Goal: Check status: Check status

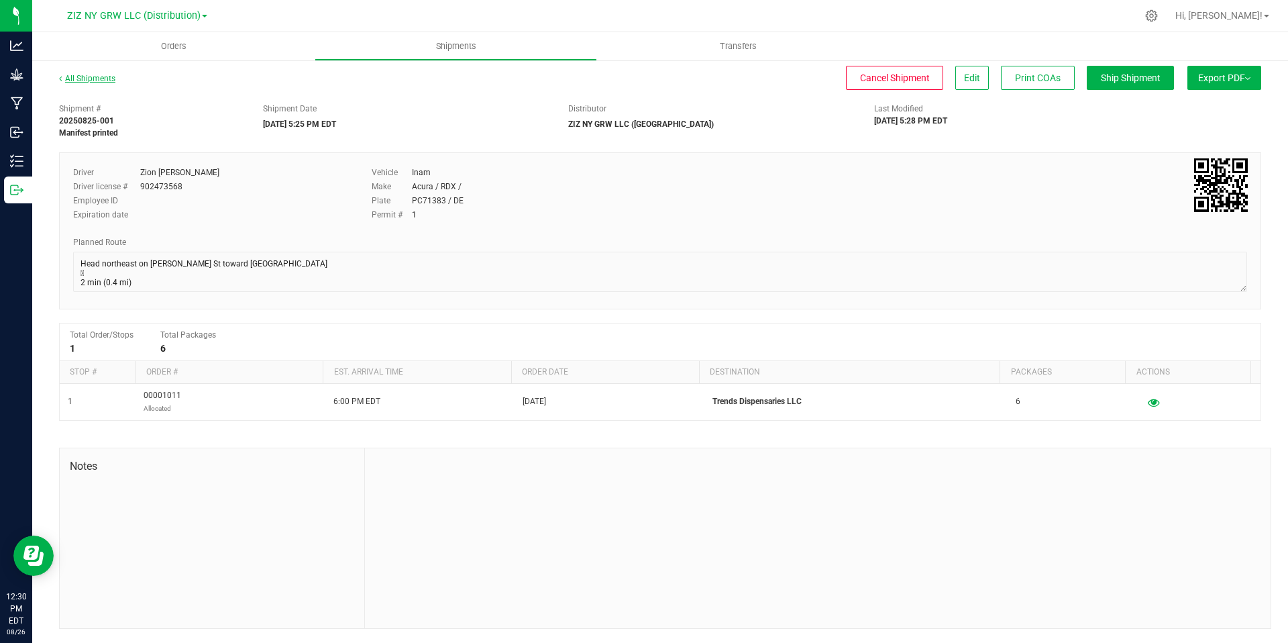
click at [95, 76] on link "All Shipments" at bounding box center [87, 78] width 56 height 9
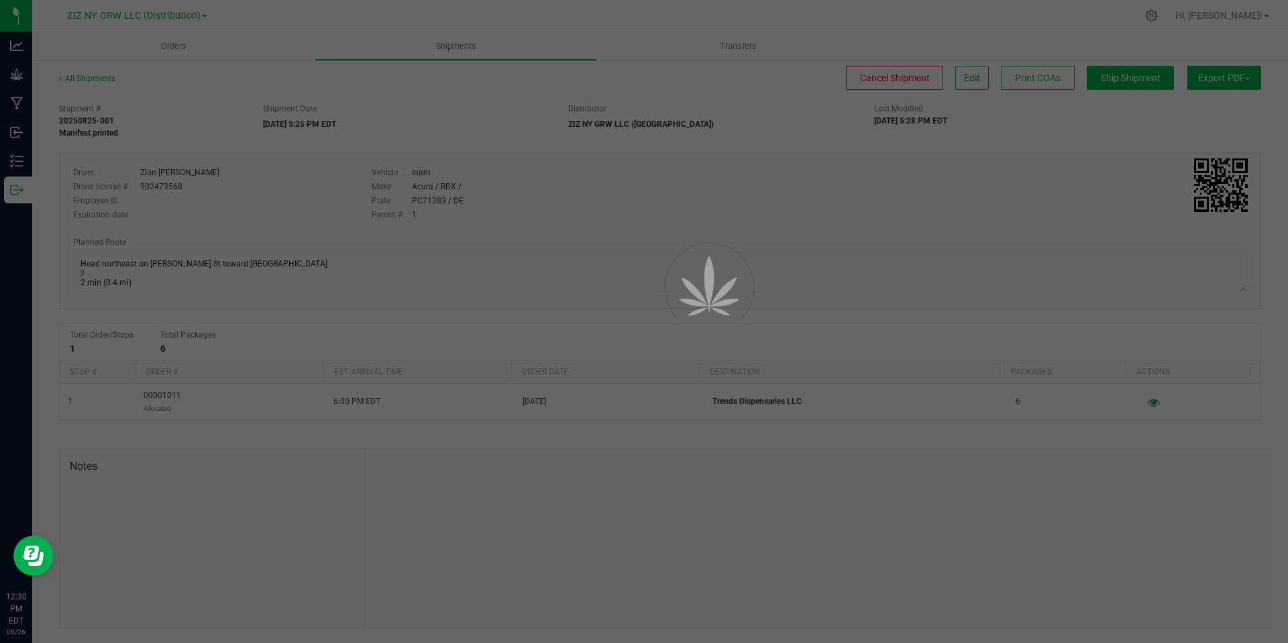
click at [172, 41] on div at bounding box center [644, 321] width 1288 height 643
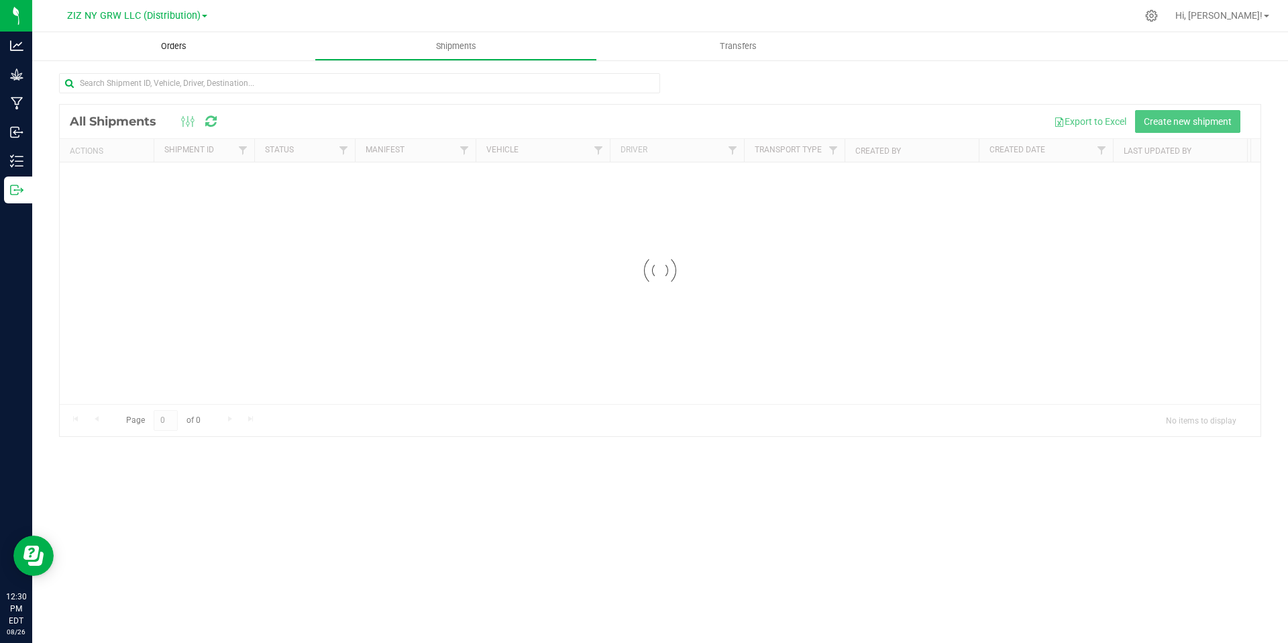
click at [174, 48] on span "Orders" at bounding box center [174, 46] width 62 height 12
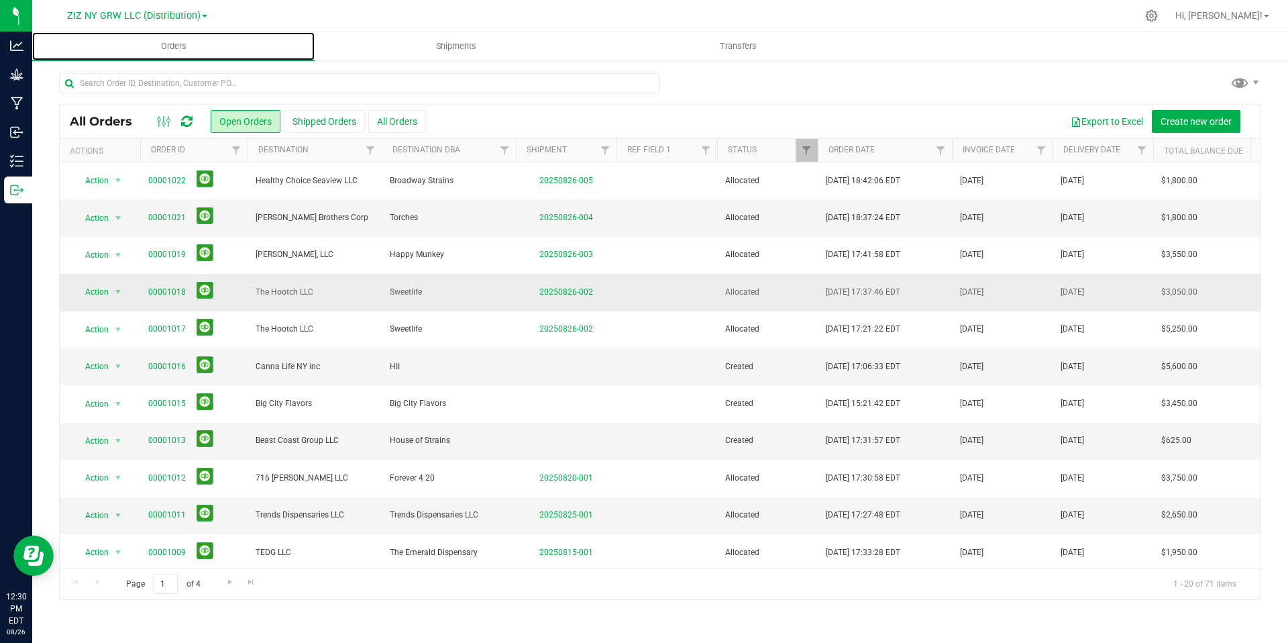
scroll to position [20, 0]
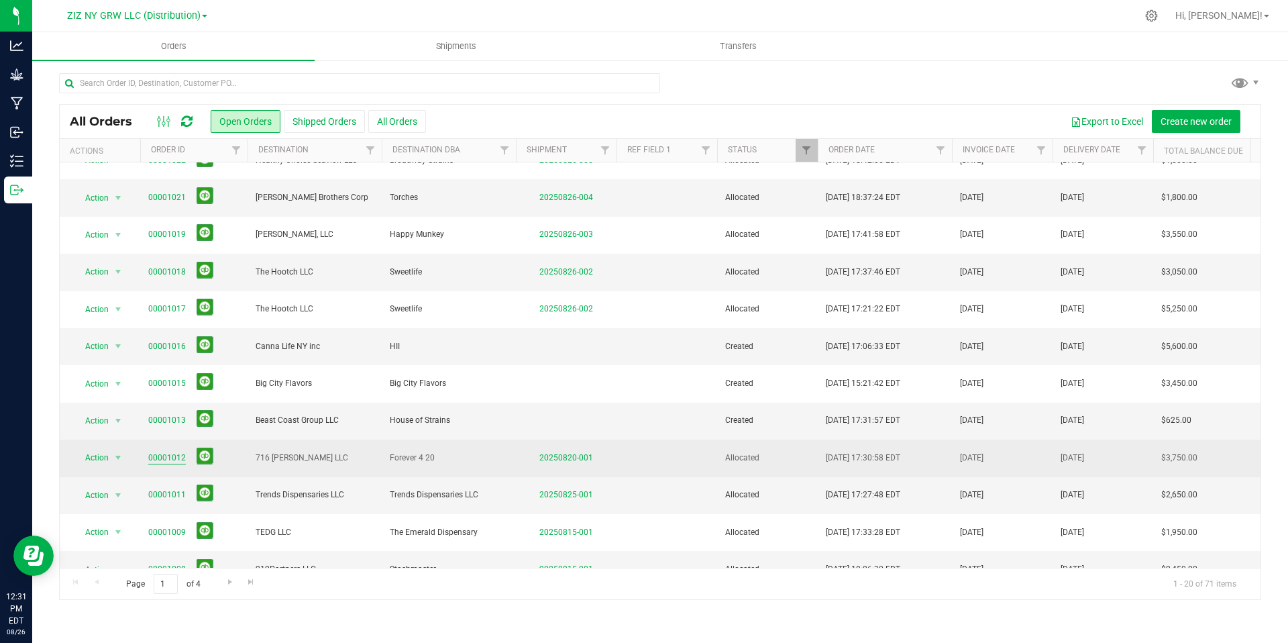
click at [166, 460] on link "00001012" at bounding box center [167, 458] width 38 height 13
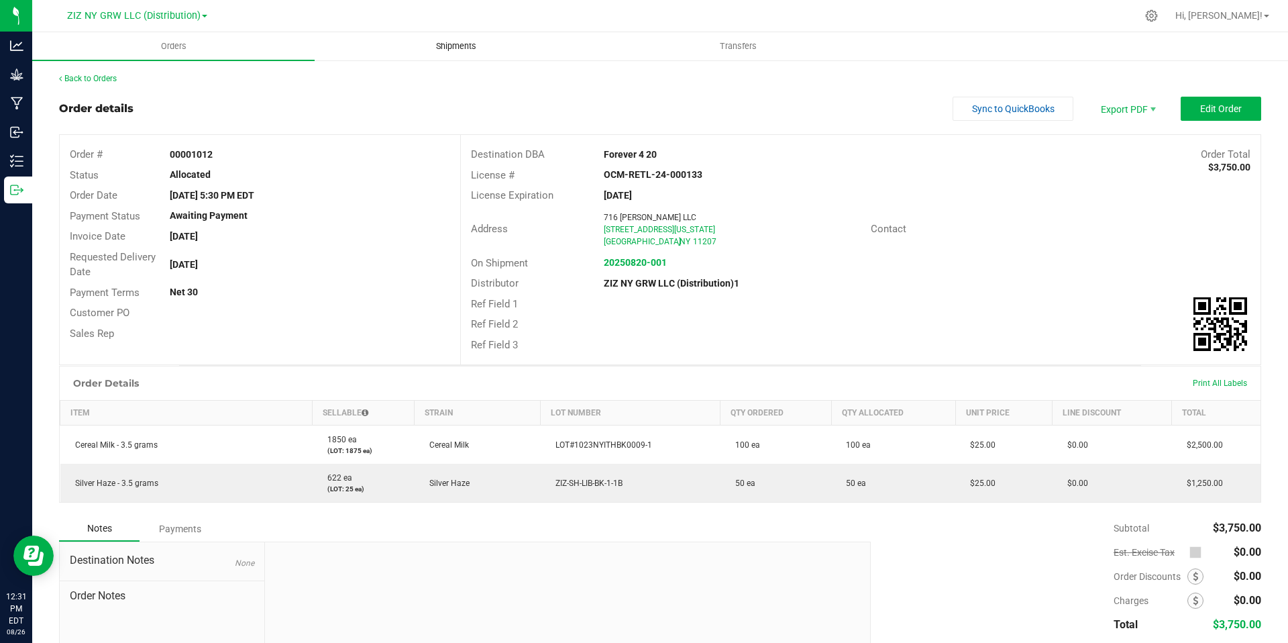
click at [445, 48] on span "Shipments" at bounding box center [456, 46] width 76 height 12
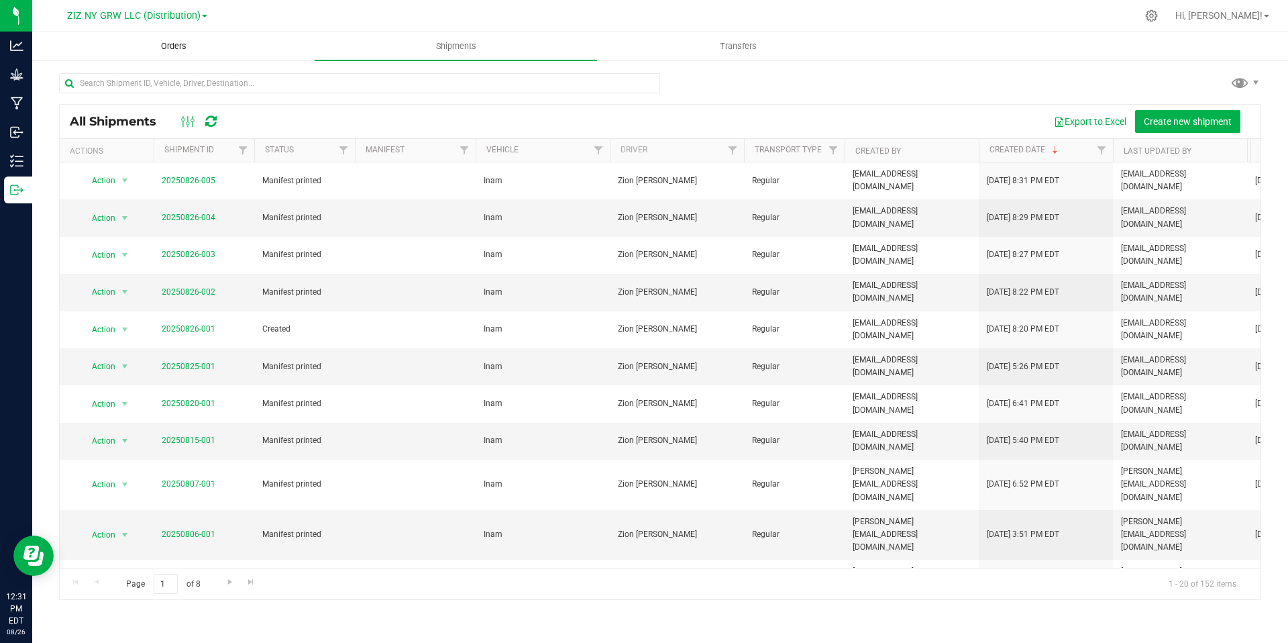
click at [190, 42] on span "Orders" at bounding box center [174, 46] width 62 height 12
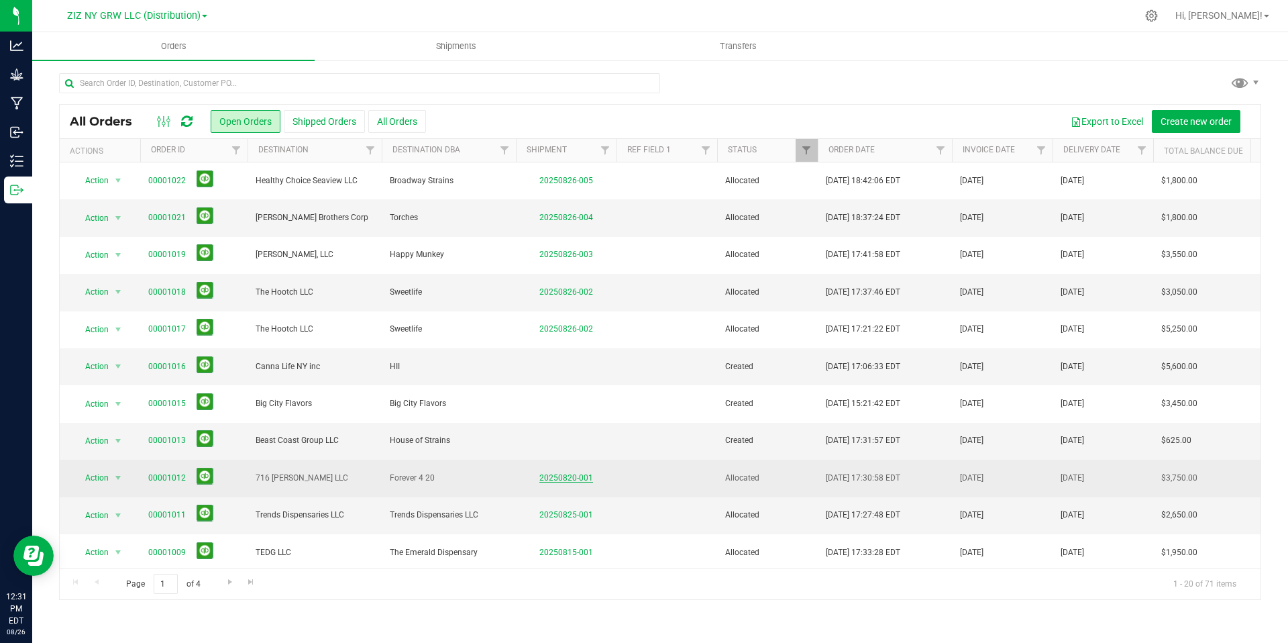
click at [561, 477] on link "20250820-001" at bounding box center [567, 477] width 54 height 9
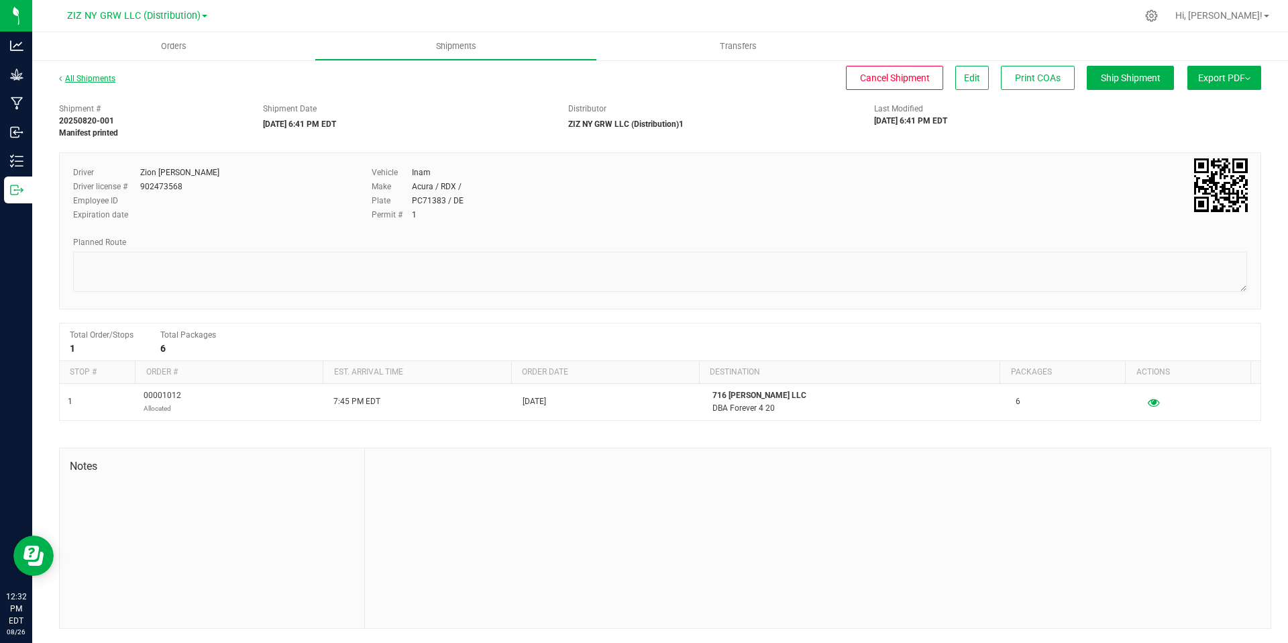
click at [97, 78] on link "All Shipments" at bounding box center [87, 78] width 56 height 9
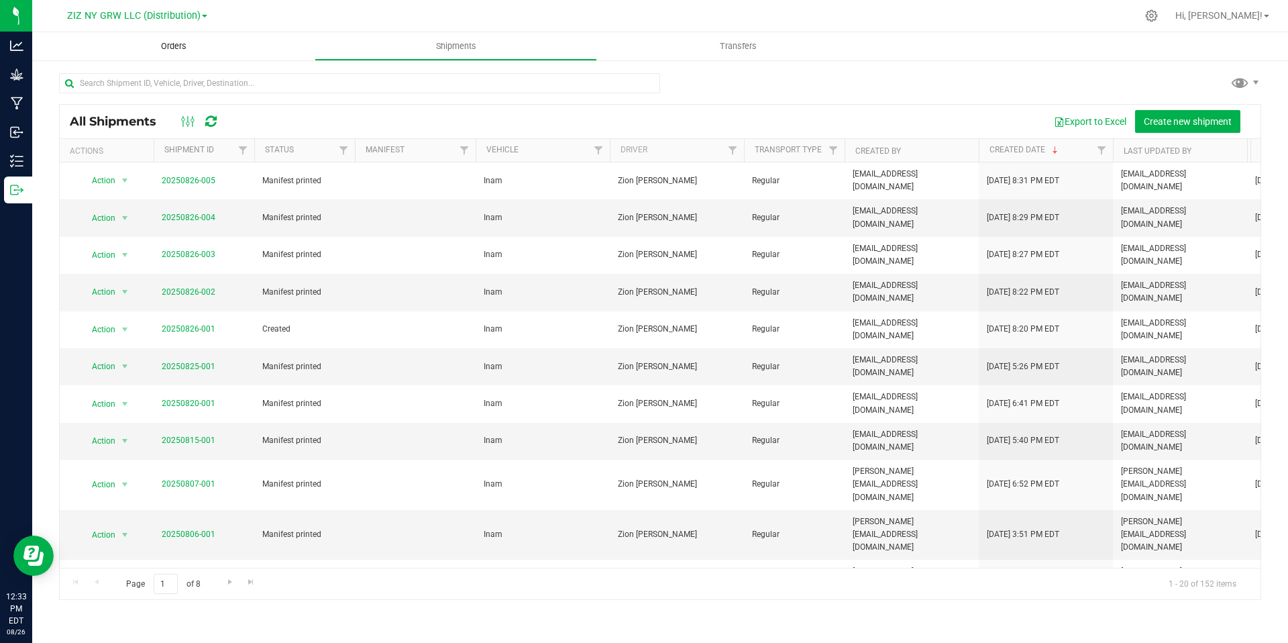
click at [184, 47] on span "Orders" at bounding box center [174, 46] width 62 height 12
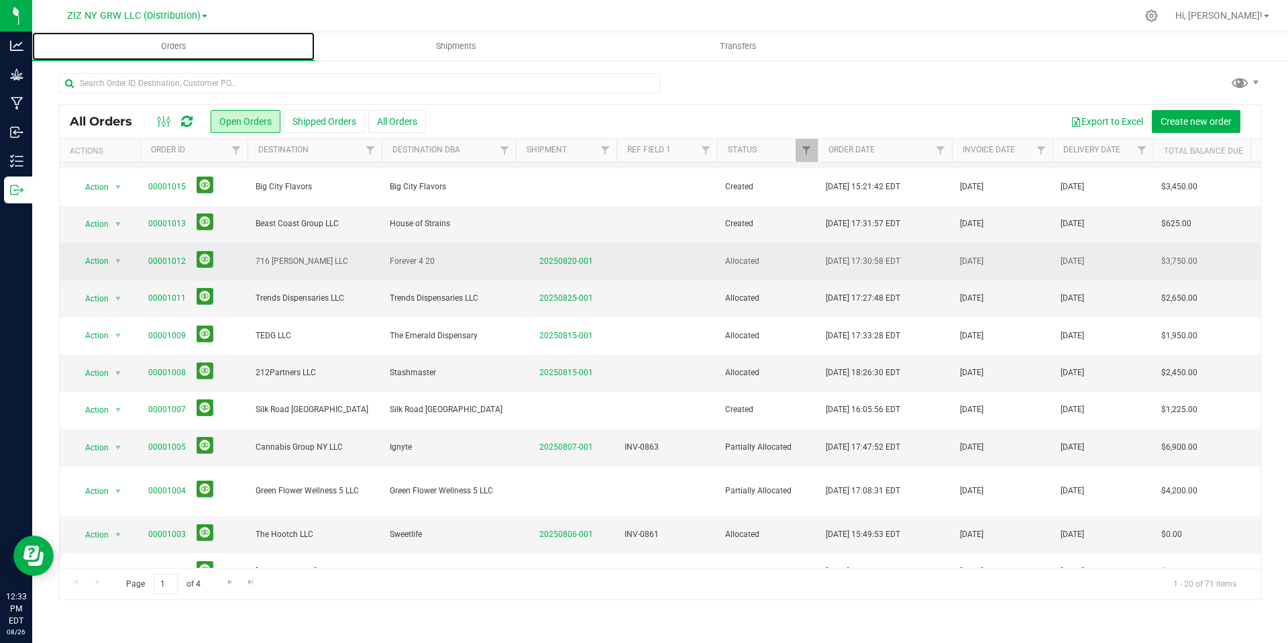
scroll to position [264, 0]
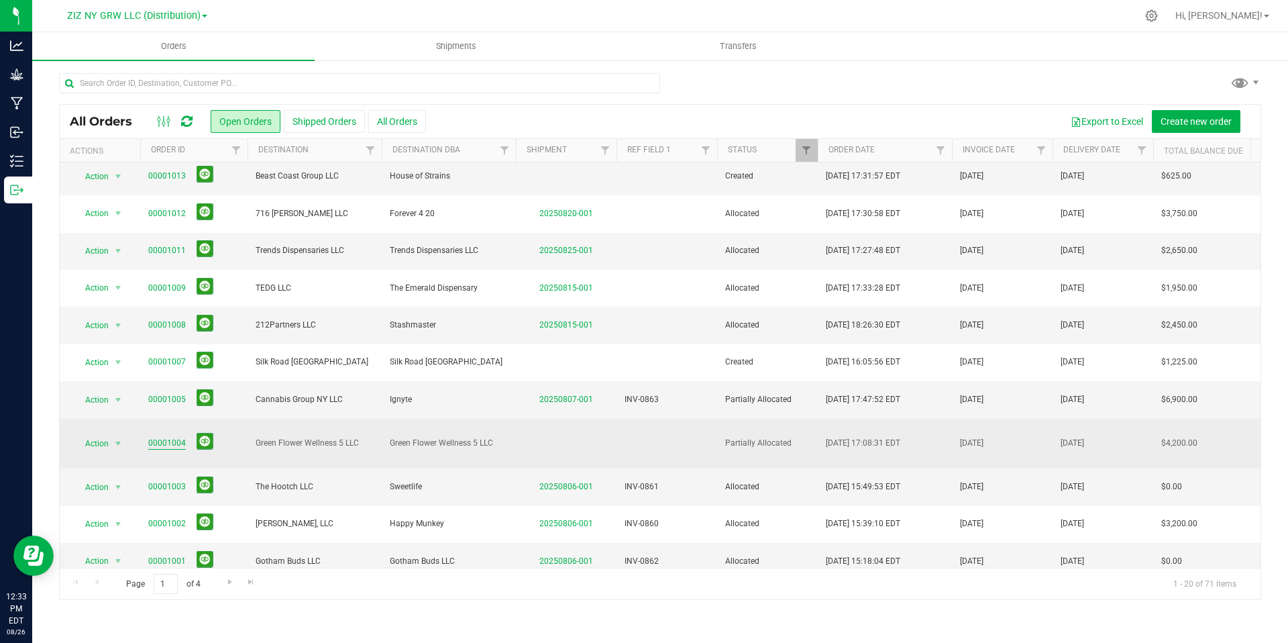
click at [179, 437] on link "00001004" at bounding box center [167, 443] width 38 height 13
